Goal: Task Accomplishment & Management: Manage account settings

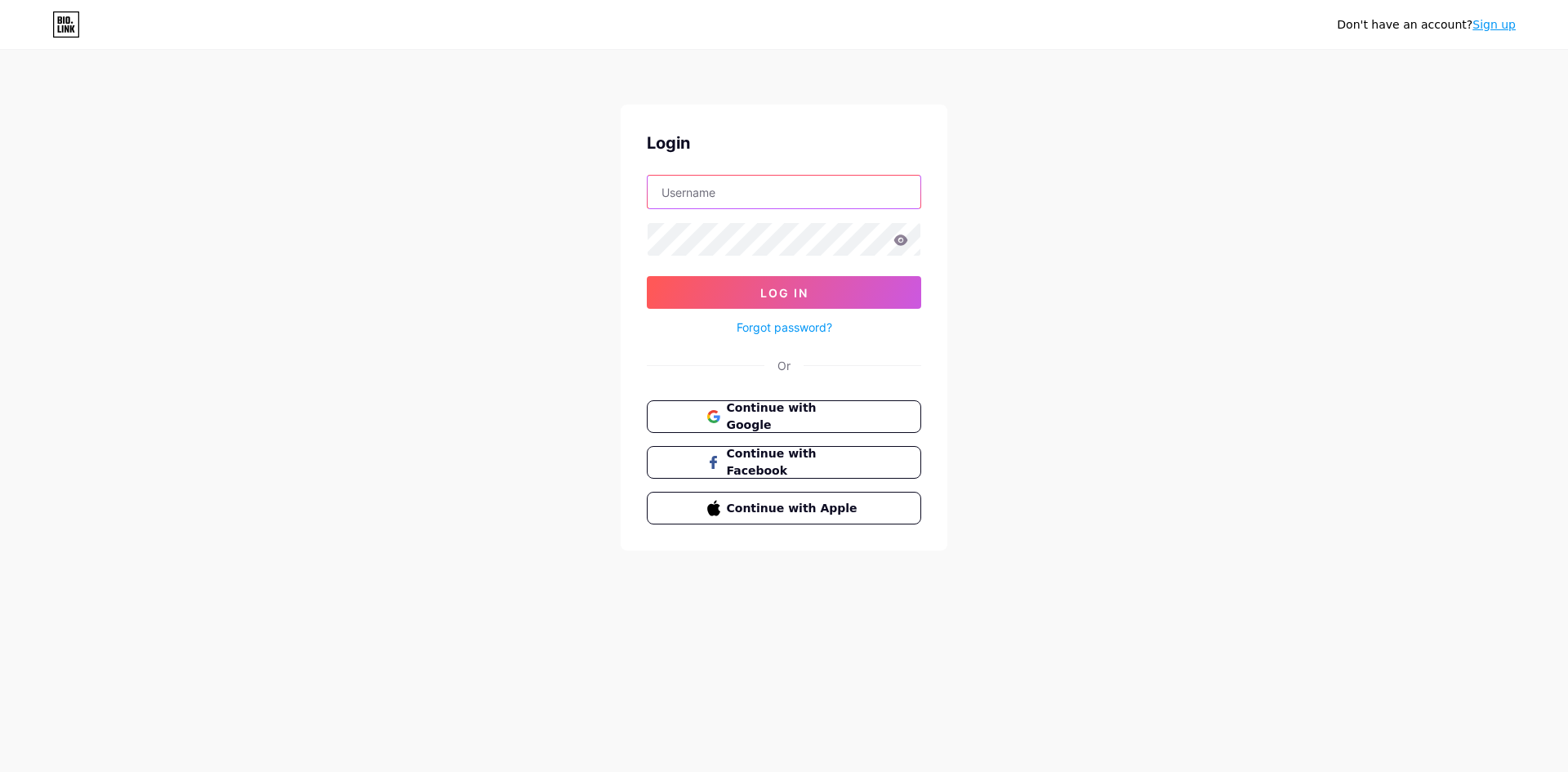
click at [846, 194] on input "text" at bounding box center [784, 192] width 273 height 33
type input "contato.ed.criatividade@gmail.com"
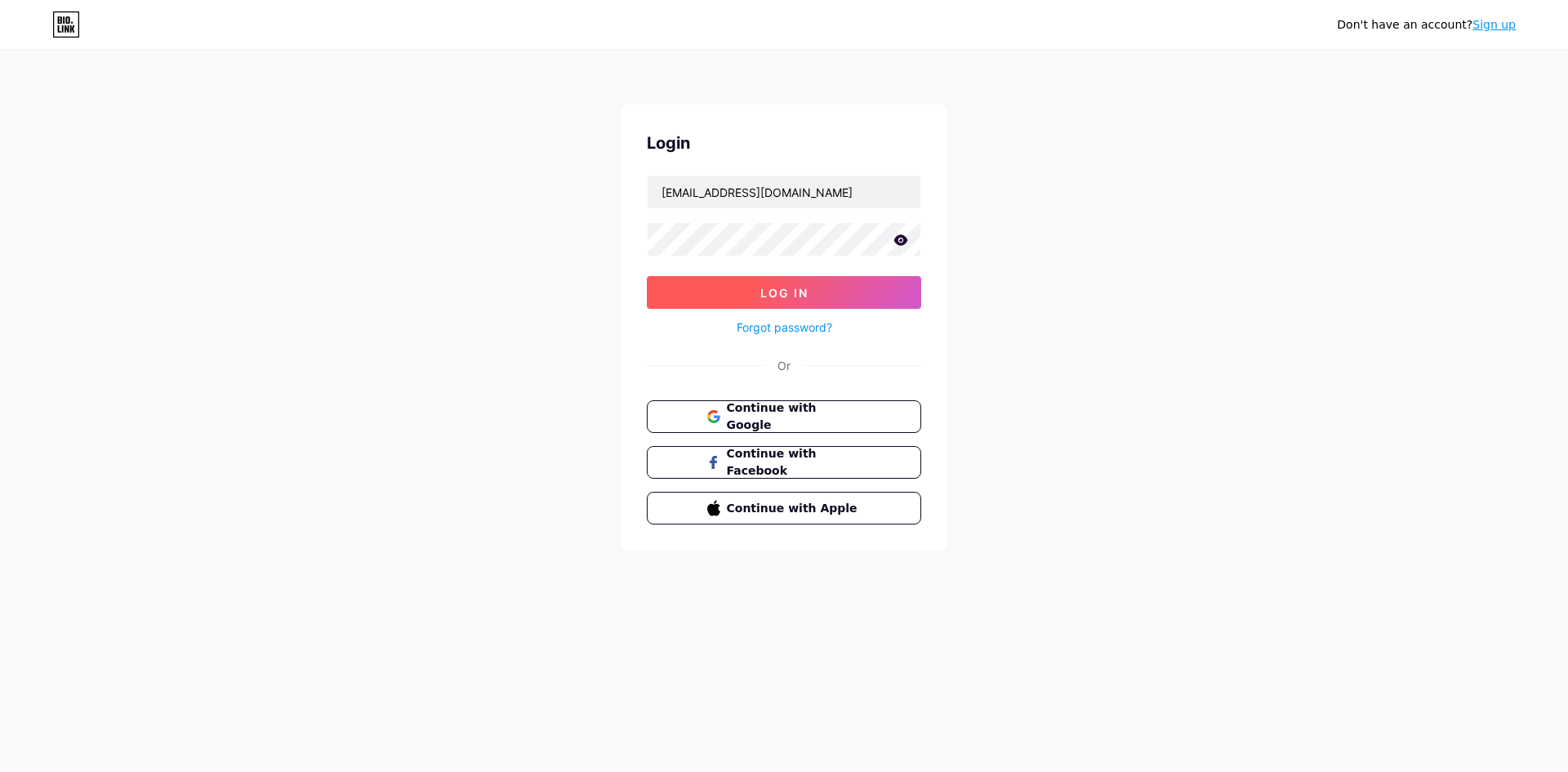
click at [846, 288] on button "Log In" at bounding box center [784, 293] width 275 height 33
click at [647, 276] on button "Log In" at bounding box center [784, 293] width 275 height 33
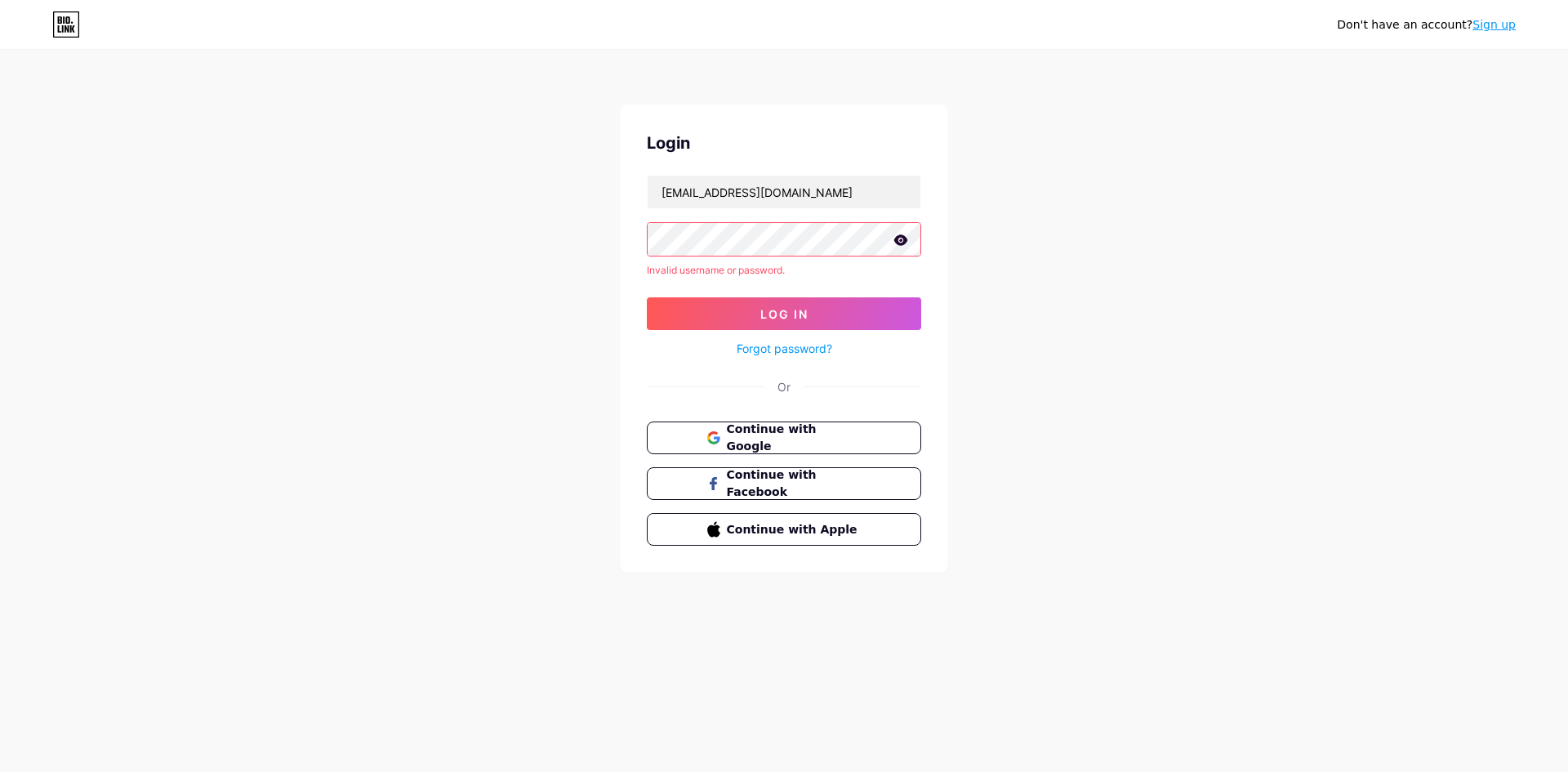
click at [525, 244] on div "Don't have an account? Sign up Login contato.ed.criatividade@gmail.com Invalid …" at bounding box center [784, 312] width 1568 height 624
click at [827, 434] on span "Continue with Google" at bounding box center [793, 438] width 137 height 35
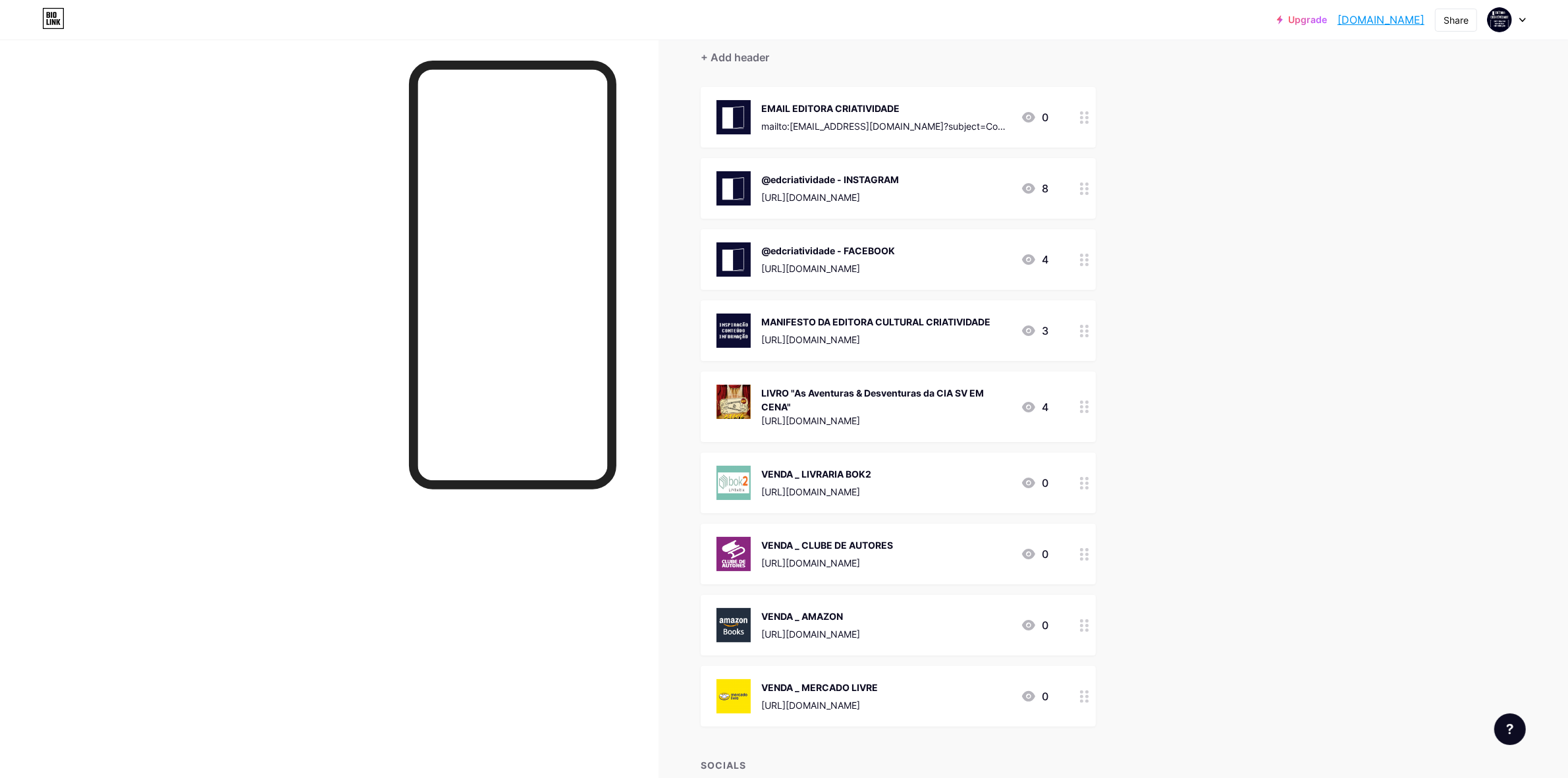
scroll to position [10, 0]
